Goal: Information Seeking & Learning: Learn about a topic

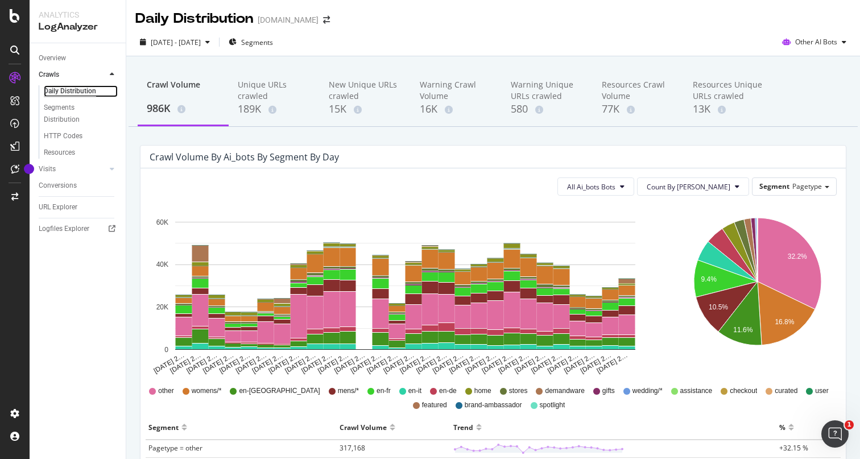
click at [73, 87] on div "Daily Distribution" at bounding box center [70, 91] width 52 height 12
click at [824, 46] on span "Other AI Bots" at bounding box center [816, 42] width 42 height 10
click at [815, 130] on span "Other AI Bots" at bounding box center [824, 128] width 44 height 10
click at [61, 210] on div "URL Explorer" at bounding box center [58, 207] width 39 height 12
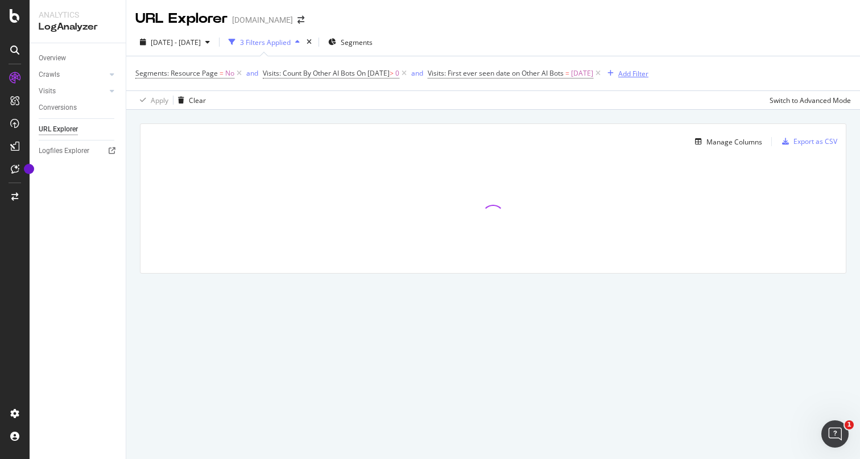
click at [649, 74] on div "Add Filter" at bounding box center [633, 74] width 30 height 10
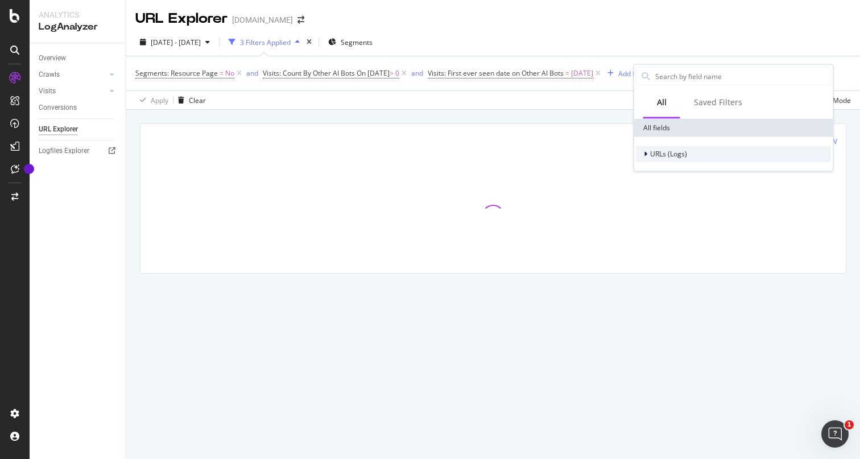
click at [644, 153] on icon at bounding box center [645, 154] width 3 height 7
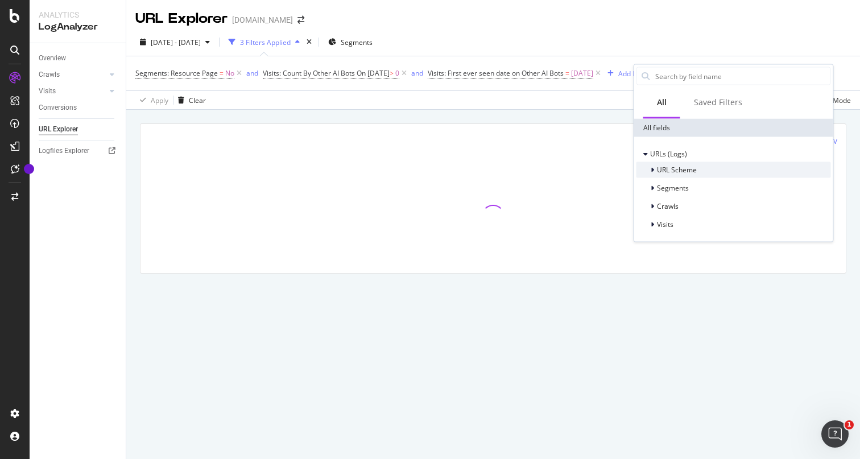
click at [649, 170] on div "URL Scheme" at bounding box center [667, 169] width 60 height 11
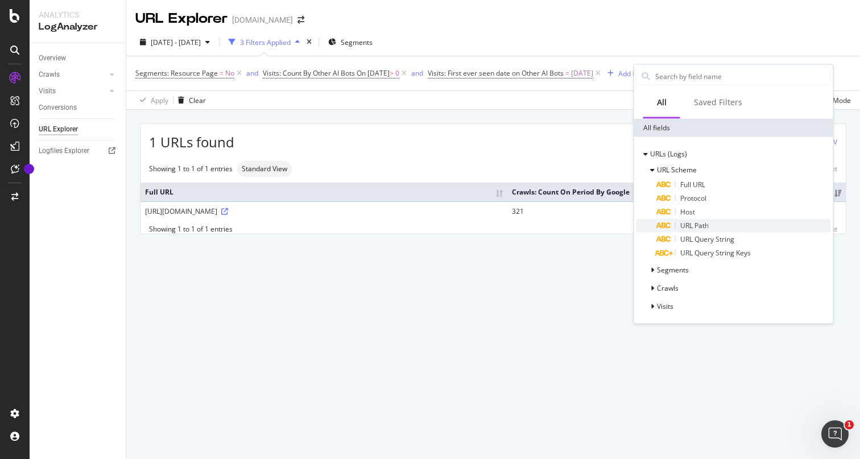
click at [692, 224] on span "URL Path" at bounding box center [695, 226] width 28 height 10
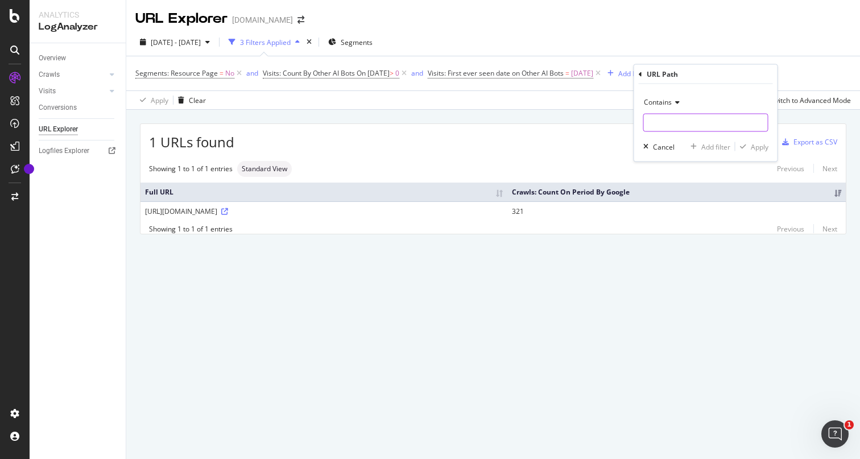
click at [678, 121] on input "text" at bounding box center [706, 123] width 124 height 18
type input "ai-feed"
click at [765, 143] on div "Apply" at bounding box center [760, 147] width 18 height 10
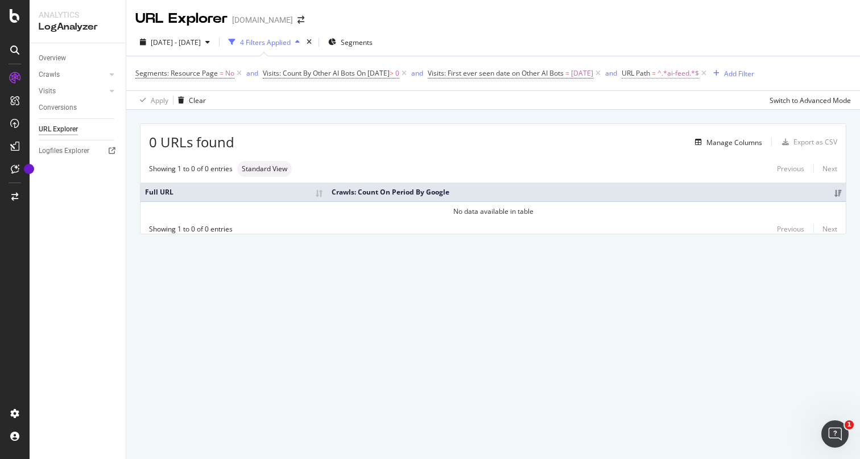
click at [699, 73] on span "^.*ai-feed.*$" at bounding box center [679, 73] width 42 height 16
click at [711, 119] on input "ai-feed" at bounding box center [717, 121] width 108 height 18
paste input "s/davidyurman-product-ai-feed-index.json"
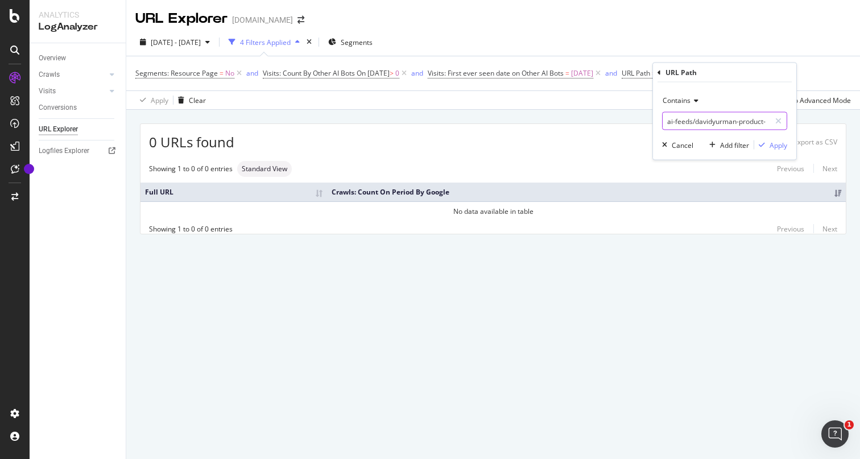
scroll to position [0, 57]
type input "ai-feeds/davidyurman-product-ai-feed-index.json"
click at [775, 141] on div "Apply" at bounding box center [779, 145] width 18 height 10
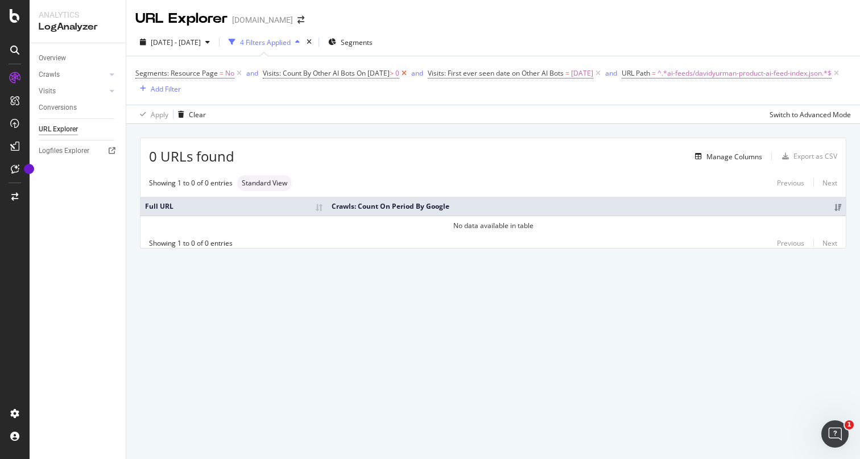
click at [409, 72] on icon at bounding box center [404, 73] width 10 height 11
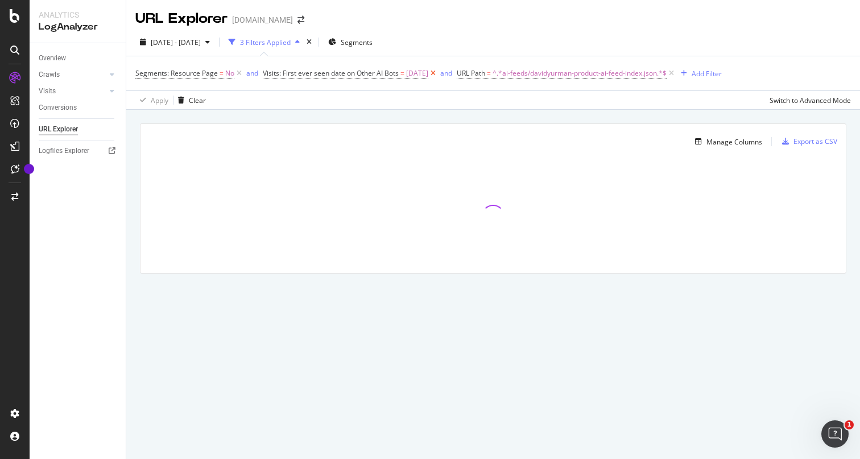
click at [438, 74] on icon at bounding box center [433, 73] width 10 height 11
click at [235, 75] on icon at bounding box center [239, 73] width 10 height 11
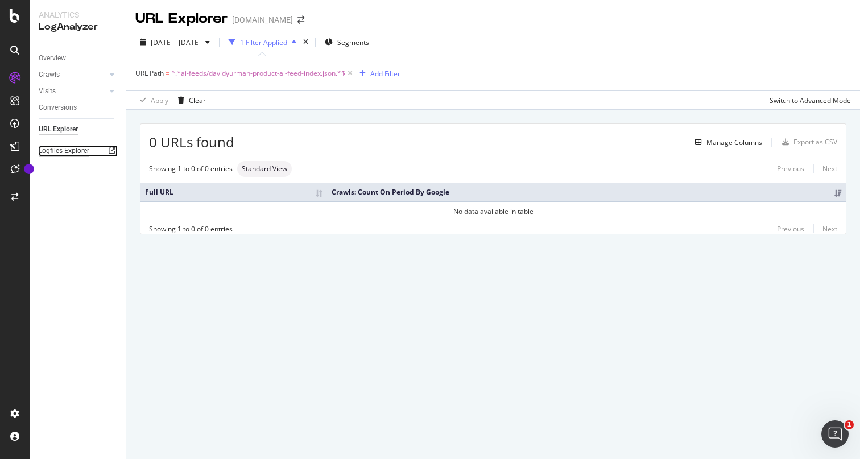
click at [65, 152] on div "Logfiles Explorer" at bounding box center [64, 151] width 51 height 12
click at [307, 76] on span "^.*ai-feeds/davidyurman-product-ai-feed-index.json.*$" at bounding box center [258, 73] width 174 height 16
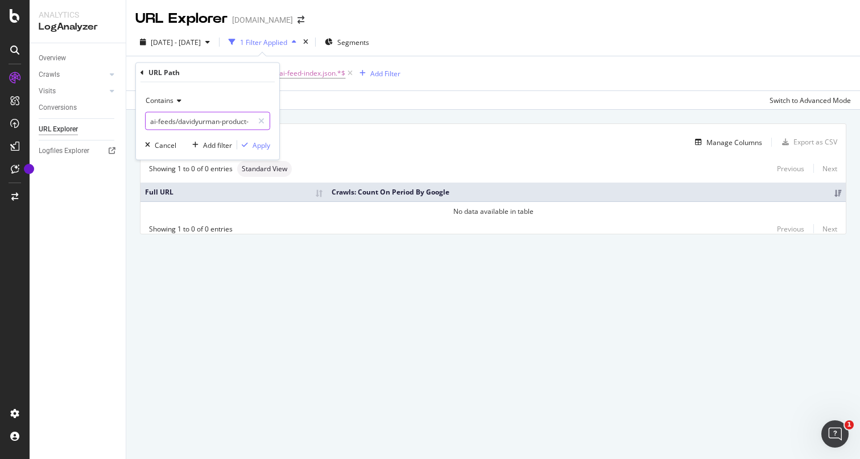
click at [220, 119] on input "ai-feeds/davidyurman-product-ai-feed-index.json" at bounding box center [200, 121] width 108 height 18
click at [160, 121] on input "ai-feeds/davidyurman-product-ai-feed-index.json" at bounding box center [200, 121] width 108 height 18
click at [150, 122] on input "ai-feeds/davidyurman-product-ai-feed-index.json" at bounding box center [200, 121] width 108 height 18
drag, startPoint x: 182, startPoint y: 122, endPoint x: 342, endPoint y: 135, distance: 160.4
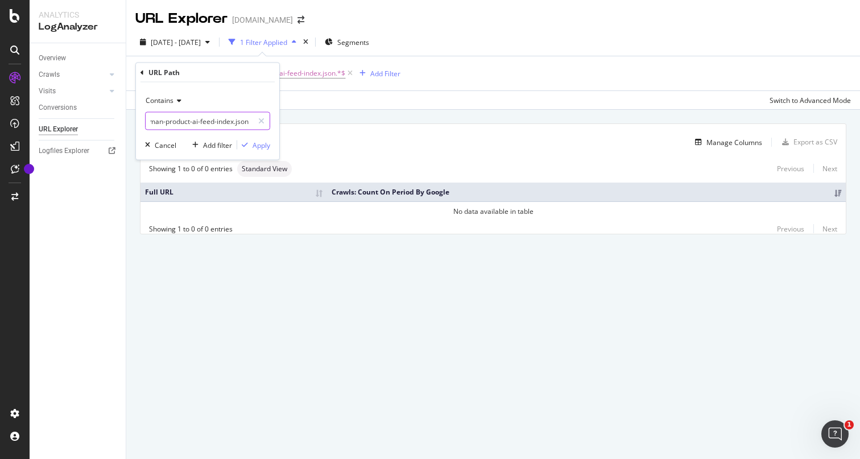
click at [342, 135] on body "Analytics LogAnalyzer Overview Crawls Daily Distribution Segments Distribution …" at bounding box center [430, 229] width 860 height 459
type input "/ai-feeds/"
click at [266, 146] on div "Apply" at bounding box center [262, 145] width 18 height 10
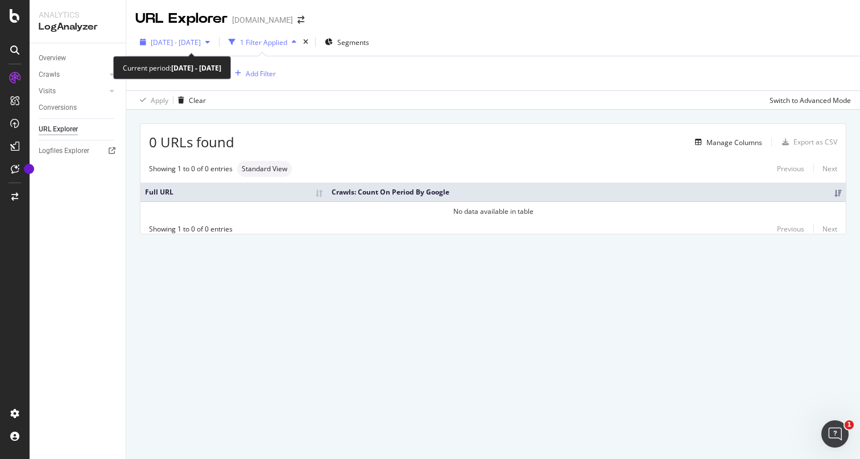
click at [201, 44] on span "2025 Aug. 27th - Sep. 23rd" at bounding box center [176, 43] width 50 height 10
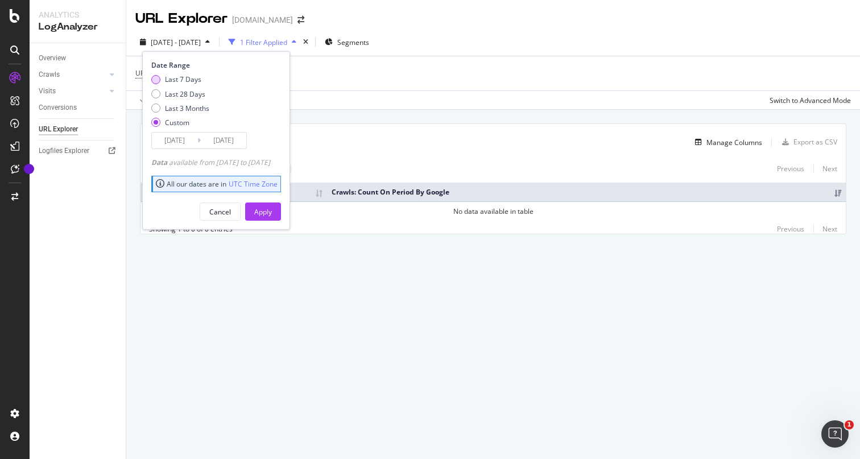
click at [157, 79] on div "Last 7 Days" at bounding box center [155, 79] width 9 height 9
type input "2025/09/18"
type input "2025/09/24"
click at [272, 206] on div "Apply" at bounding box center [263, 211] width 18 height 17
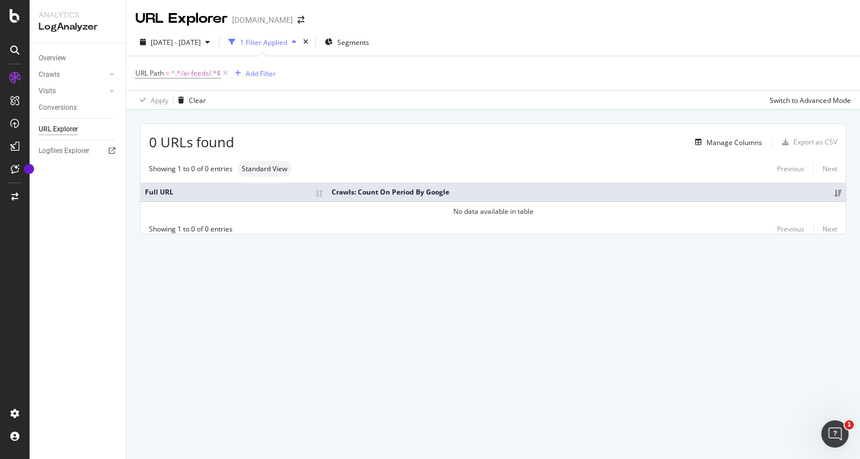
click at [380, 192] on th "Crawls: Count On Period By Google" at bounding box center [586, 192] width 519 height 19
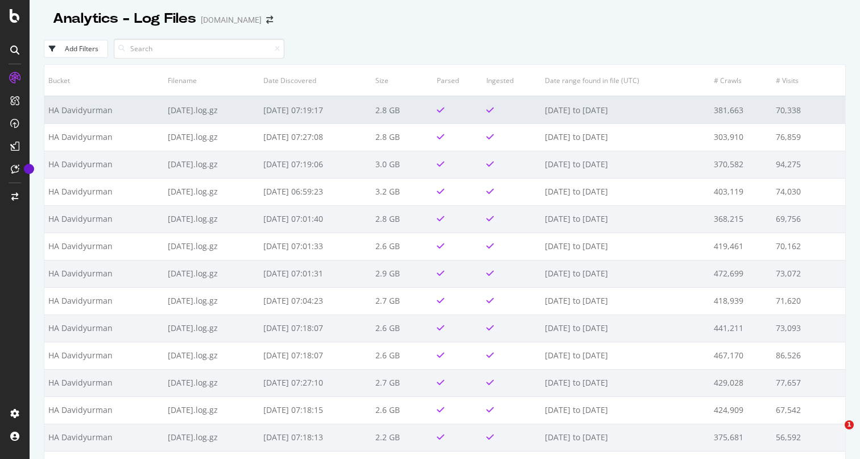
click at [145, 119] on td "HA Davidyurman" at bounding box center [103, 109] width 119 height 27
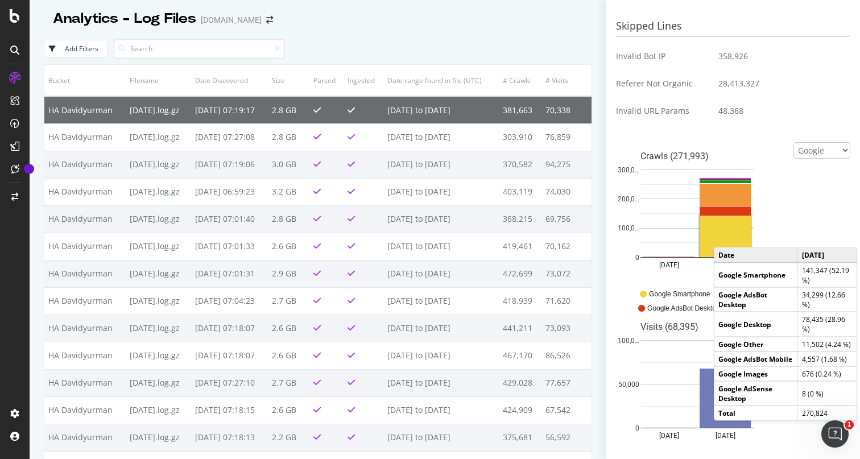
scroll to position [438, 0]
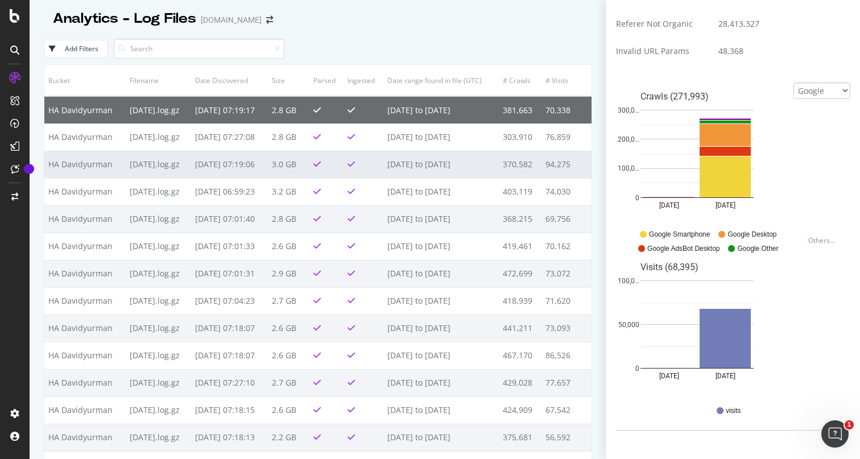
click at [435, 154] on td "[DATE] to [DATE]" at bounding box center [442, 164] width 116 height 27
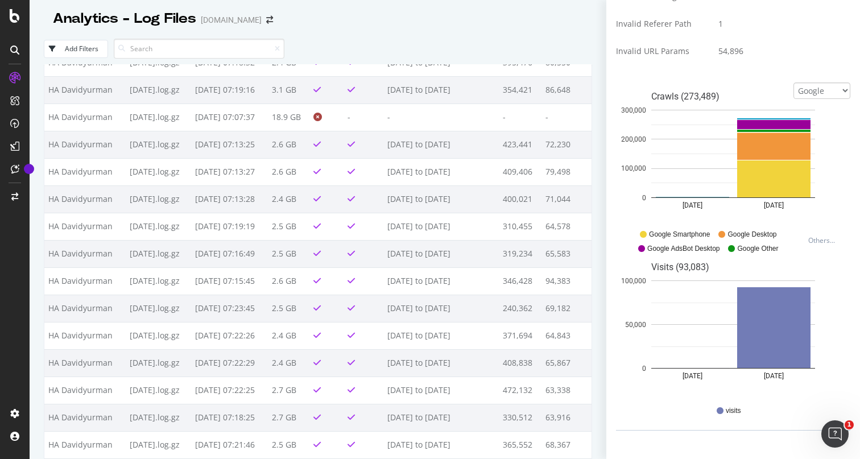
scroll to position [455, 0]
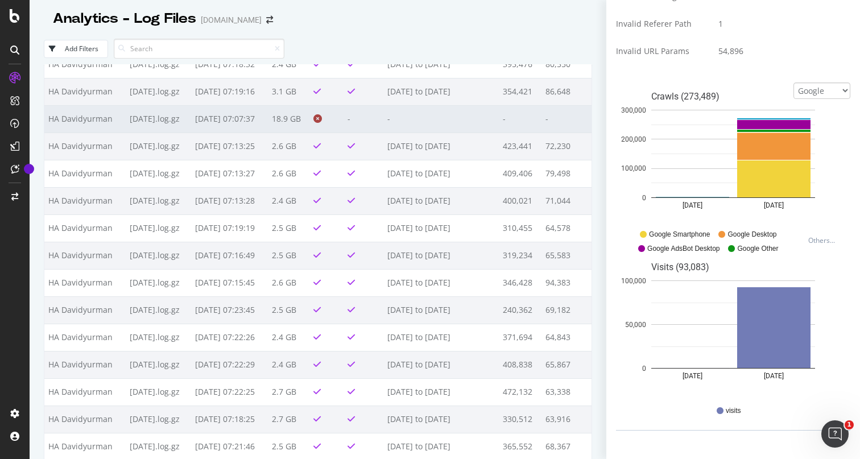
click at [294, 122] on td "18.9 GB" at bounding box center [289, 118] width 42 height 27
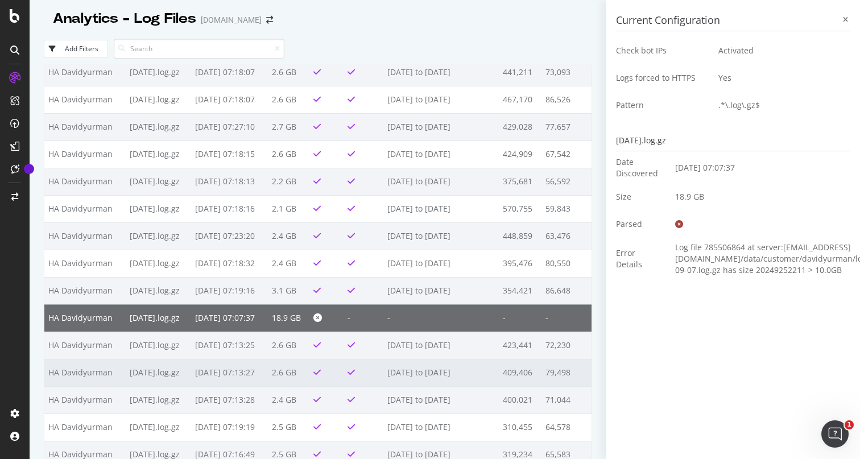
scroll to position [0, 0]
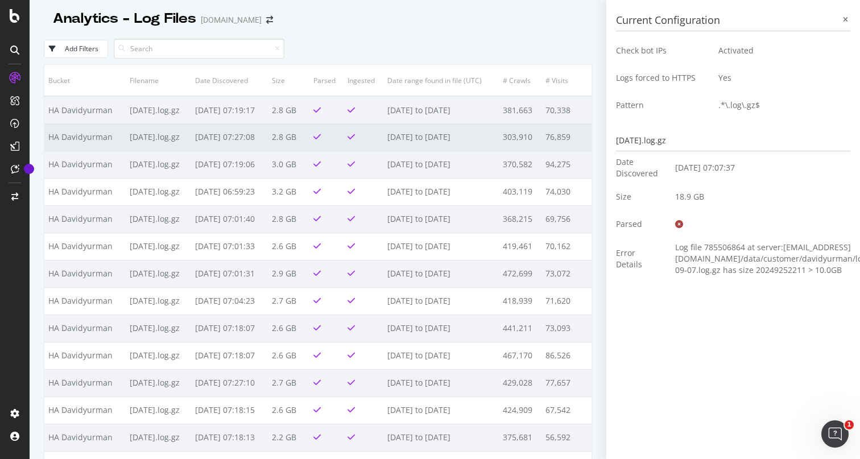
click at [267, 124] on td "[DATE] 07:27:08" at bounding box center [229, 136] width 76 height 27
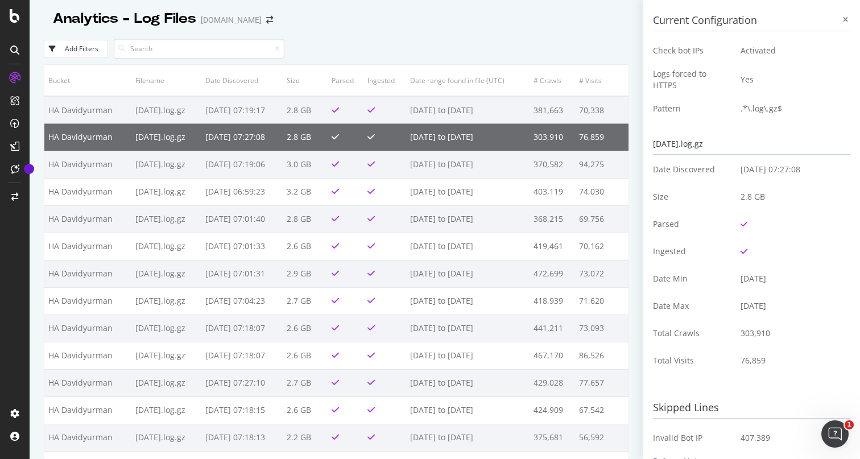
click at [85, 48] on div "Add Filters" at bounding box center [82, 49] width 34 height 10
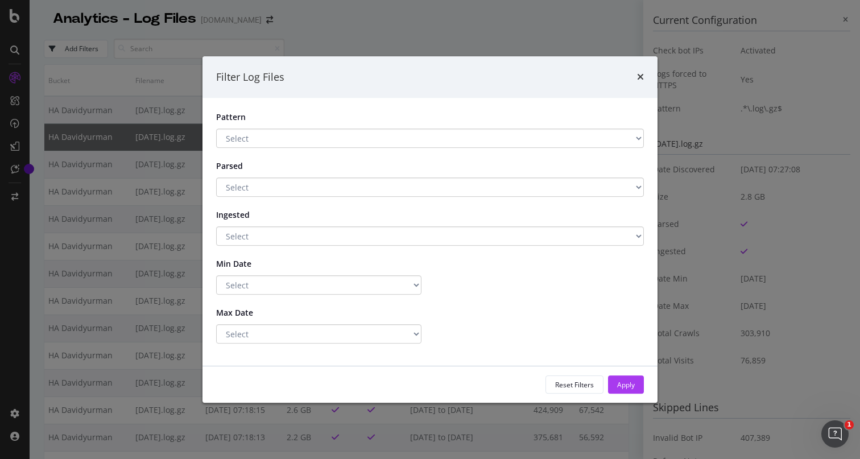
click at [274, 142] on select "Select .*\.log\.gz$ Has a Pattern No Pattern" at bounding box center [430, 138] width 428 height 19
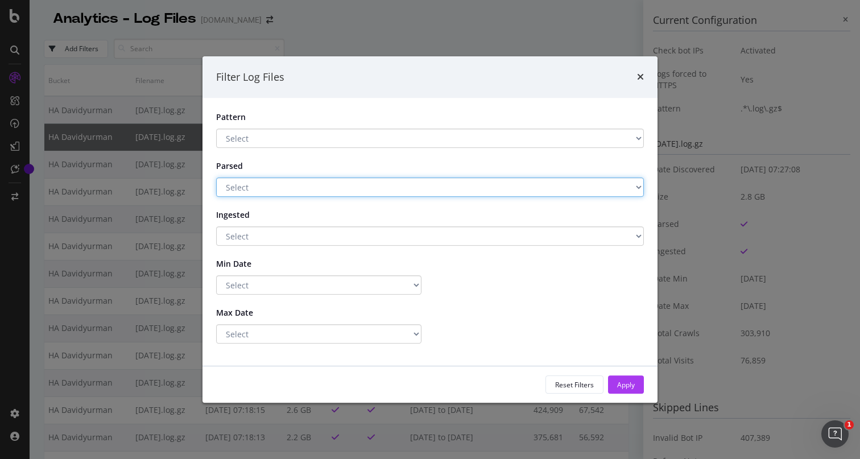
click at [293, 189] on select "Select Yes No" at bounding box center [430, 187] width 428 height 19
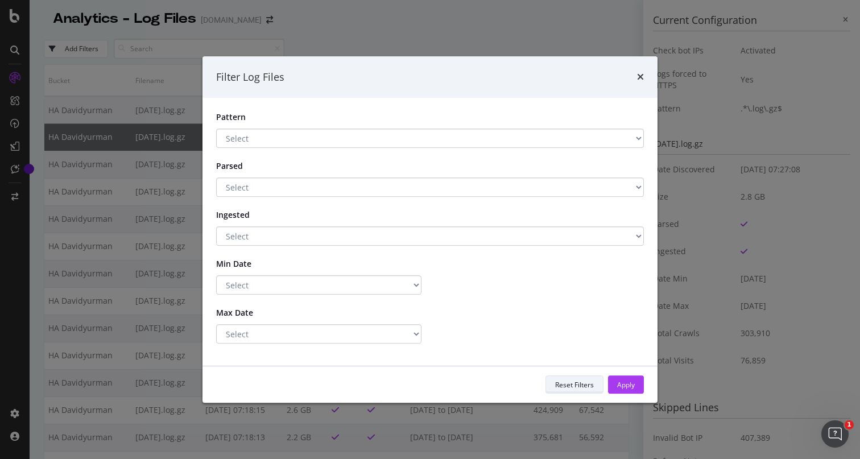
click at [564, 385] on div "Reset Filters" at bounding box center [574, 385] width 39 height 10
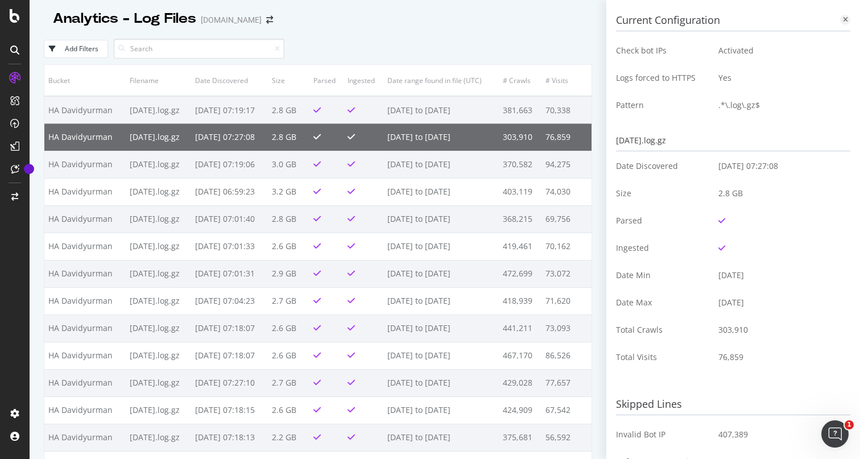
click at [841, 22] on div at bounding box center [845, 20] width 10 height 10
